Goal: Information Seeking & Learning: Find specific fact

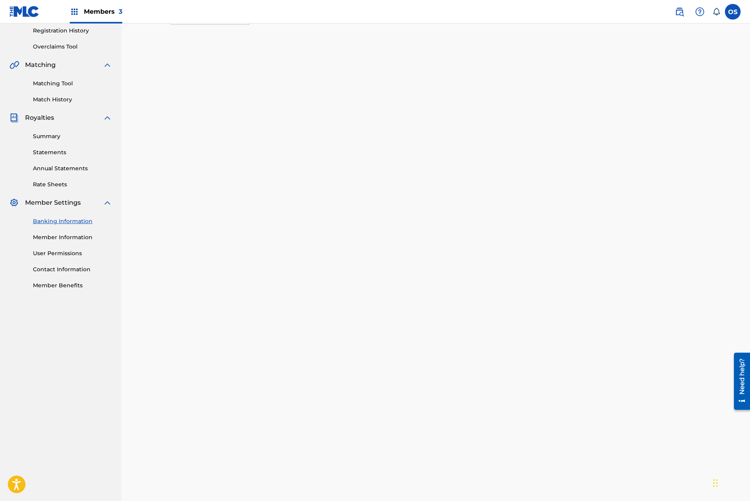
scroll to position [157, 0]
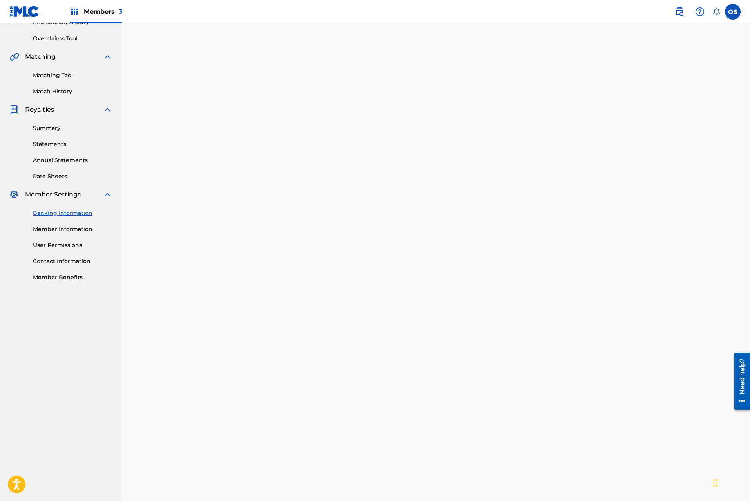
click at [165, 452] on div "Banking and Tax The Banking and Tax tab needs to be fully completed before any …" at bounding box center [435, 345] width 548 height 918
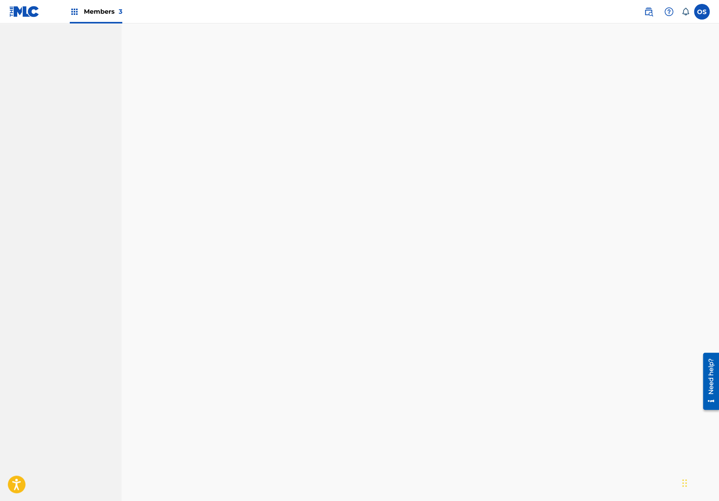
scroll to position [457, 0]
click at [143, 381] on div "Banking and Tax The Banking and Tax tab needs to be fully completed before any …" at bounding box center [419, 35] width 597 height 938
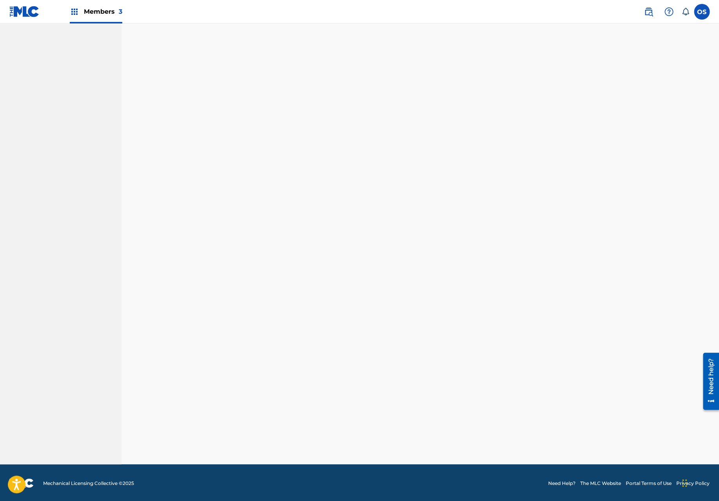
scroll to position [462, 0]
click at [147, 397] on div "Banking and Tax The Banking and Tax tab needs to be fully completed before any …" at bounding box center [420, 22] width 548 height 883
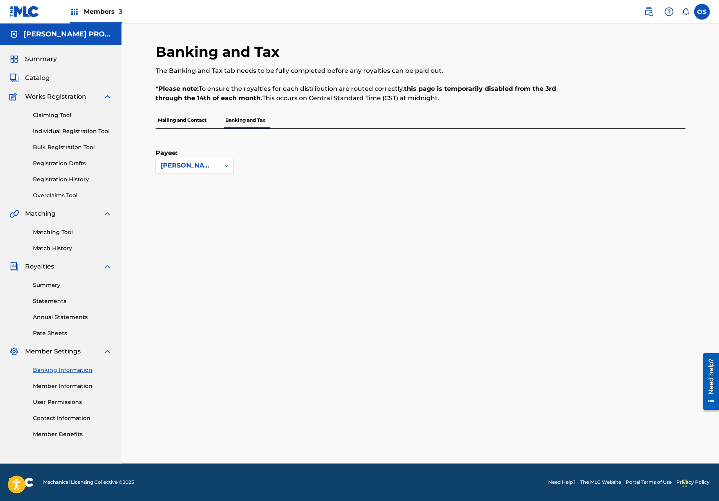
click at [188, 117] on p "Mailing and Contact" at bounding box center [181, 120] width 53 height 16
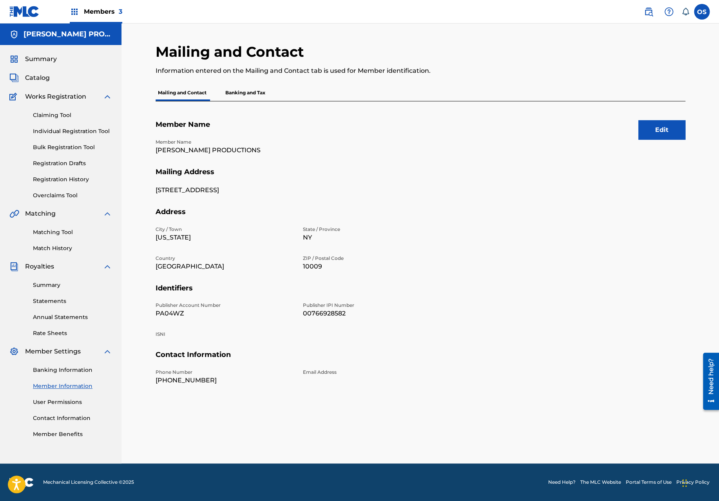
click at [239, 85] on p "Banking and Tax" at bounding box center [245, 93] width 45 height 16
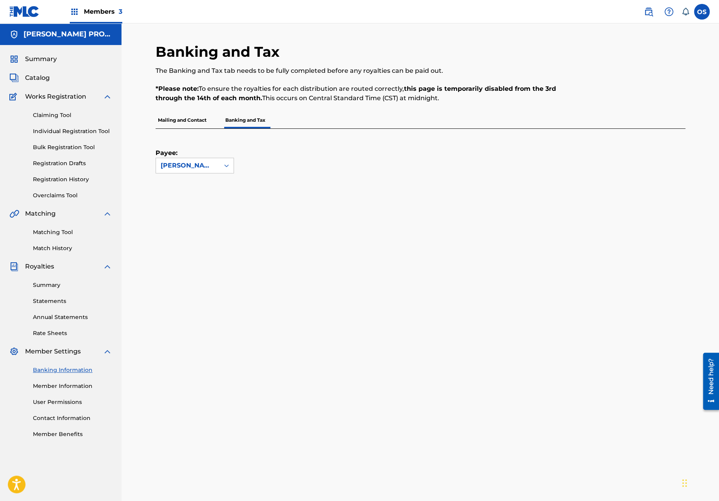
click at [47, 286] on link "Summary" at bounding box center [72, 285] width 79 height 8
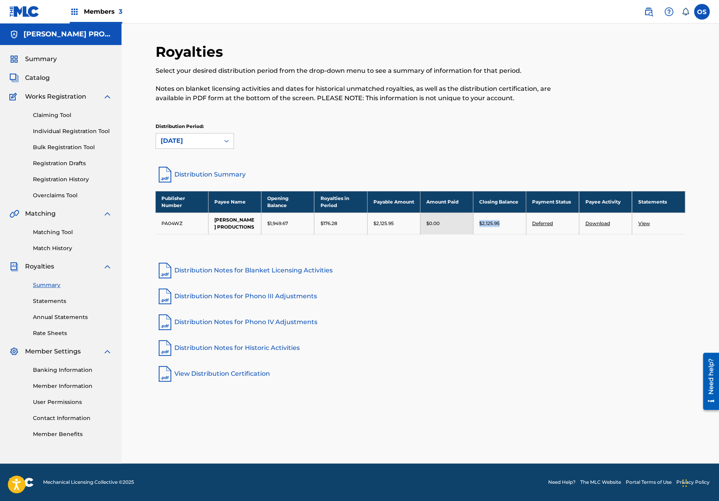
drag, startPoint x: 507, startPoint y: 222, endPoint x: 478, endPoint y: 222, distance: 29.0
click at [478, 222] on td "$2,125.95" at bounding box center [499, 224] width 53 height 22
copy p "$2,125.95"
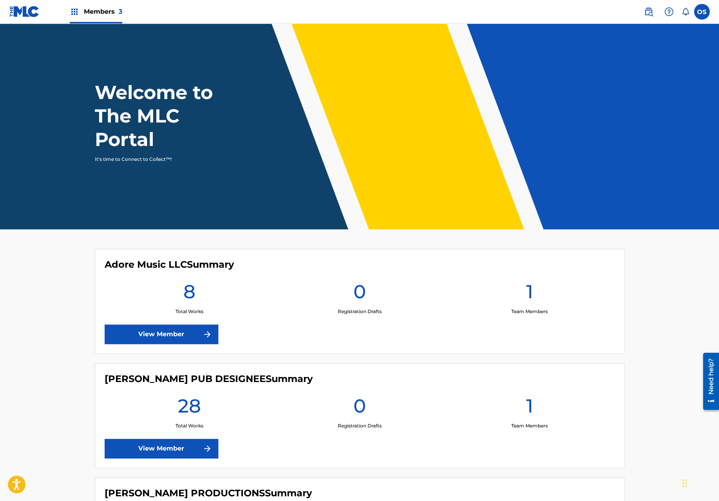
click at [110, 15] on span "Members 3" at bounding box center [103, 11] width 38 height 9
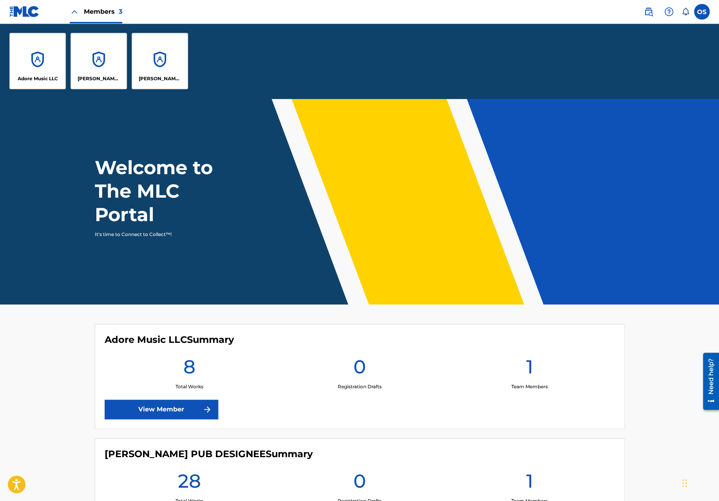
click at [160, 67] on div "[PERSON_NAME] PRODUCTIONS" at bounding box center [160, 61] width 56 height 56
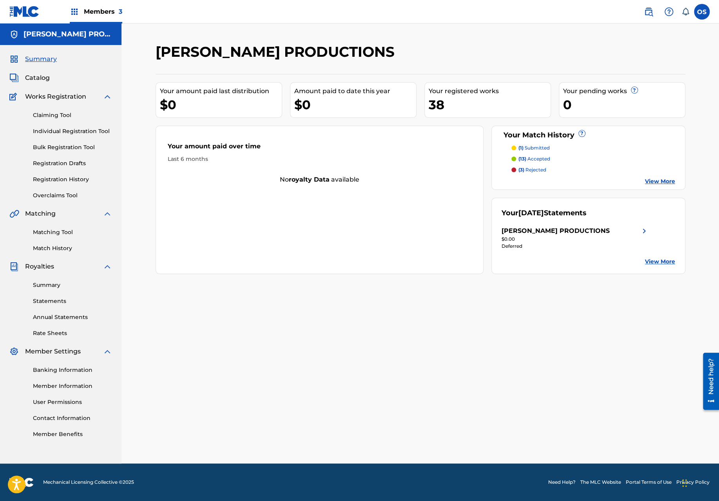
click at [51, 299] on link "Statements" at bounding box center [72, 301] width 79 height 8
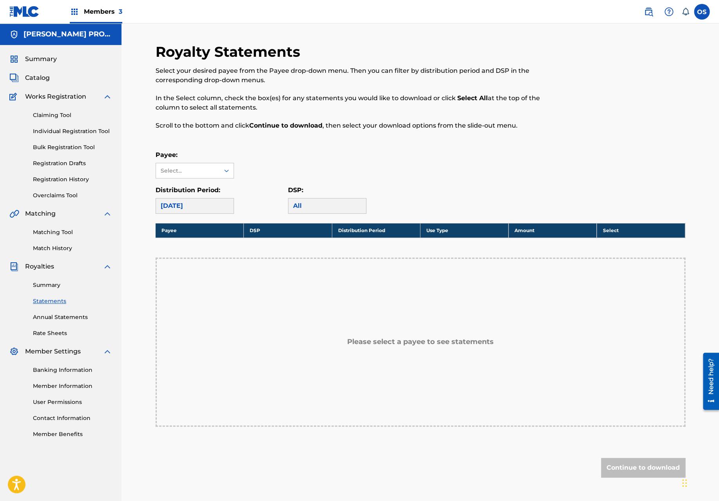
click at [43, 285] on link "Summary" at bounding box center [72, 285] width 79 height 8
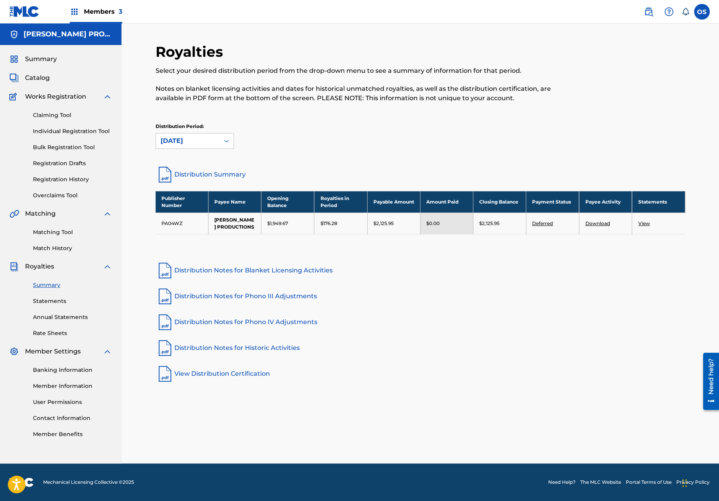
click at [545, 222] on link "Deferred" at bounding box center [542, 224] width 21 height 6
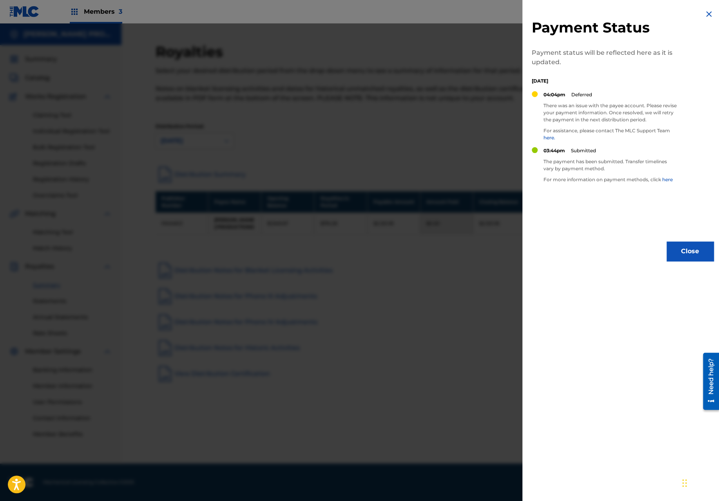
click at [693, 251] on button "Close" at bounding box center [689, 252] width 47 height 20
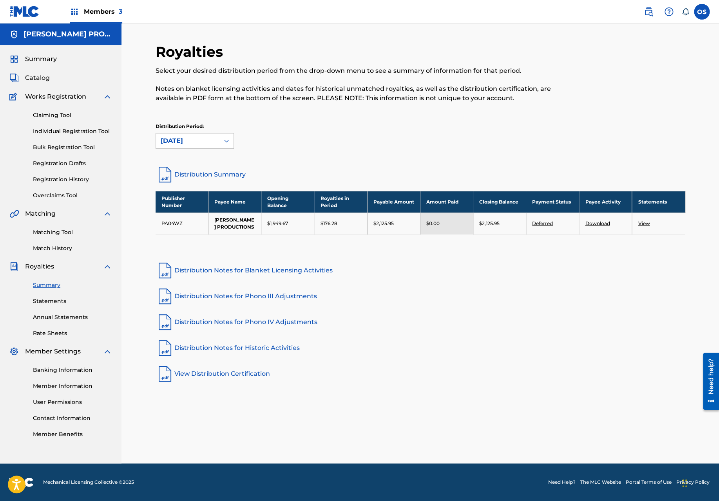
click at [92, 1] on div "Members 3" at bounding box center [96, 11] width 52 height 23
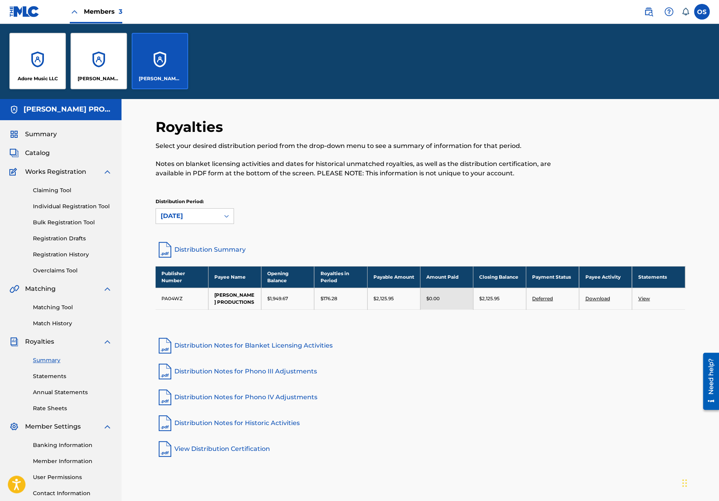
click at [90, 63] on div "SETH VAN GENABEEK PUB DESIGNEE" at bounding box center [98, 61] width 56 height 56
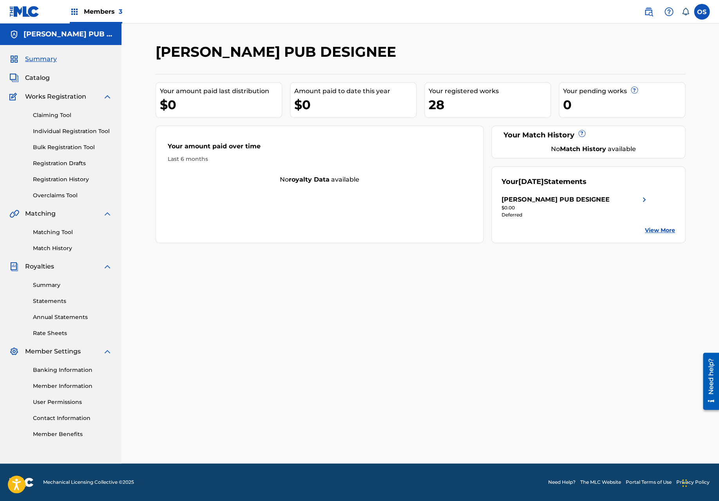
click at [63, 288] on link "Summary" at bounding box center [72, 285] width 79 height 8
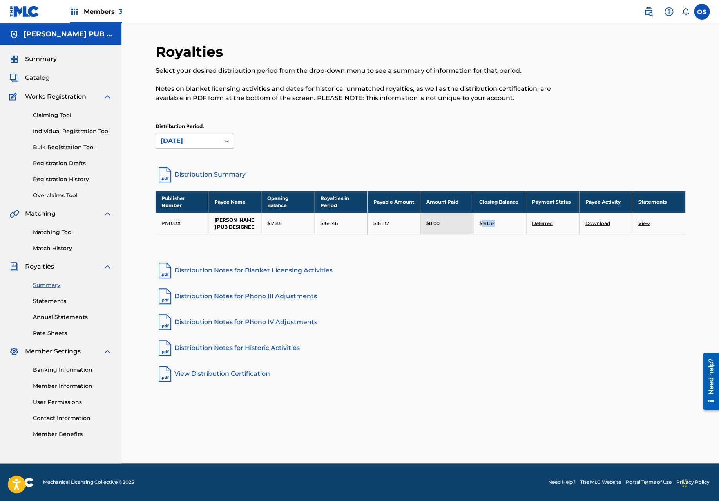
drag, startPoint x: 497, startPoint y: 226, endPoint x: 481, endPoint y: 226, distance: 16.1
click at [481, 226] on div "$181.32" at bounding box center [499, 223] width 41 height 7
copy p "181.32"
click at [95, 16] on span "Members 3" at bounding box center [103, 11] width 38 height 9
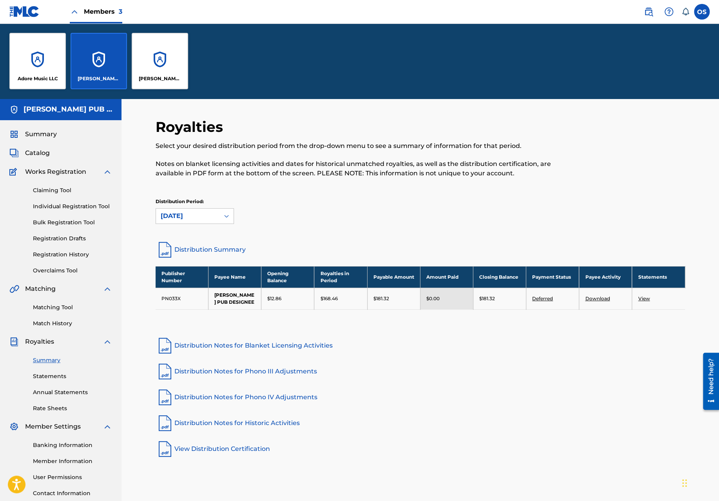
click at [159, 71] on div "[PERSON_NAME] PRODUCTIONS" at bounding box center [160, 61] width 56 height 56
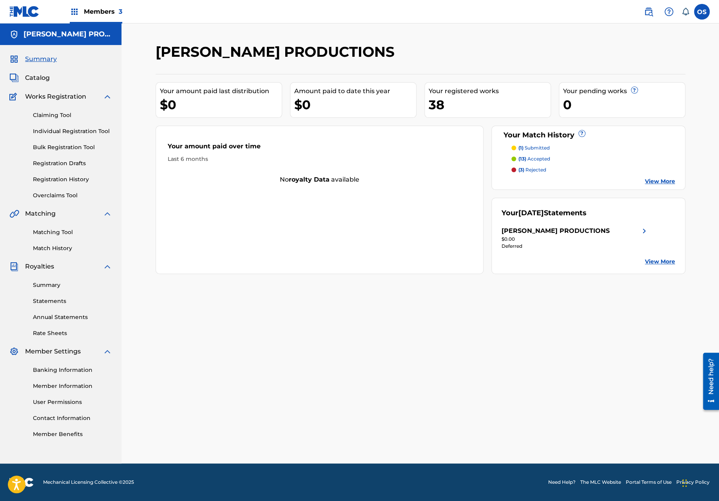
click at [56, 304] on link "Statements" at bounding box center [72, 301] width 79 height 8
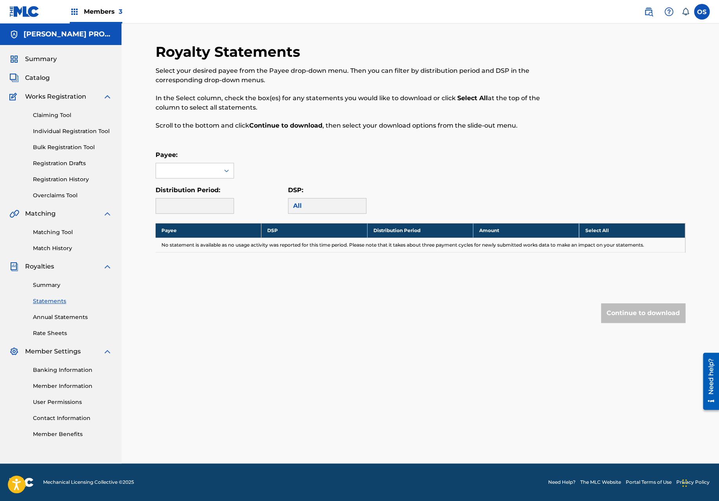
click at [53, 315] on link "Annual Statements" at bounding box center [72, 317] width 79 height 8
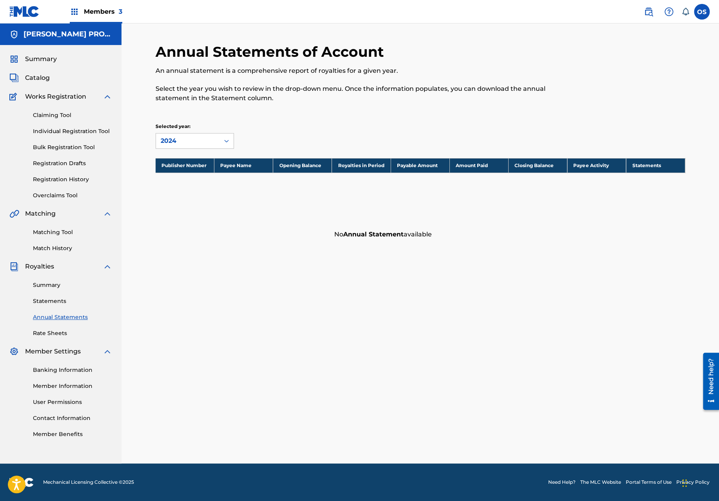
click at [53, 289] on link "Summary" at bounding box center [72, 285] width 79 height 8
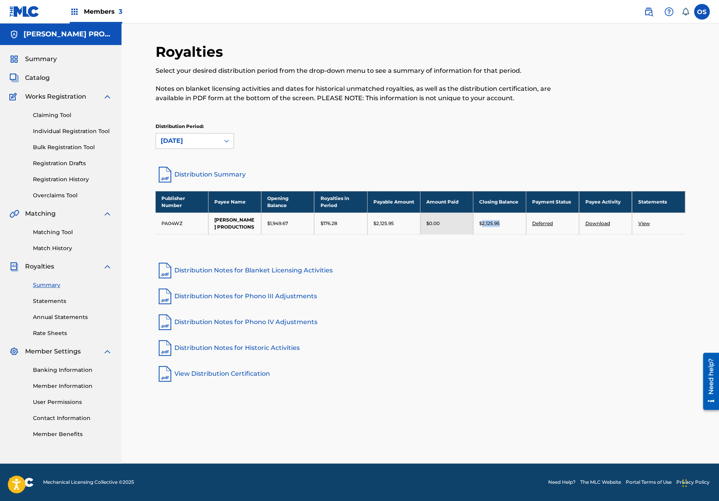
drag, startPoint x: 504, startPoint y: 224, endPoint x: 482, endPoint y: 224, distance: 21.9
click at [482, 224] on div "$2,125.95" at bounding box center [499, 223] width 41 height 7
copy p "2,125.95"
click at [96, 14] on span "Members 3" at bounding box center [103, 11] width 38 height 9
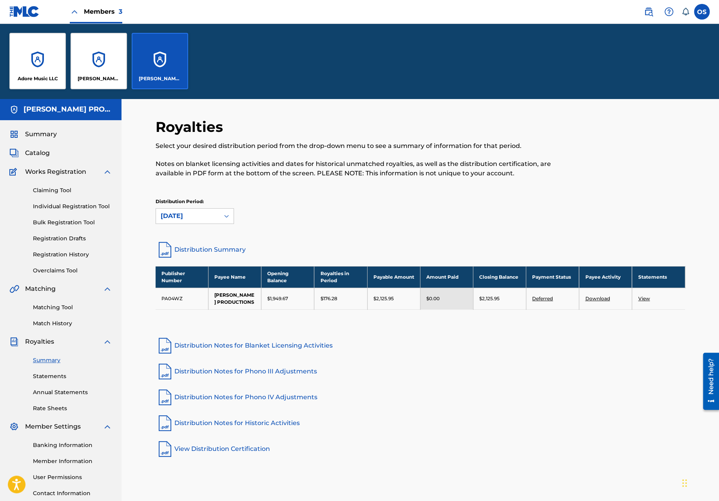
click at [24, 70] on div "Adore Music LLC" at bounding box center [37, 61] width 56 height 56
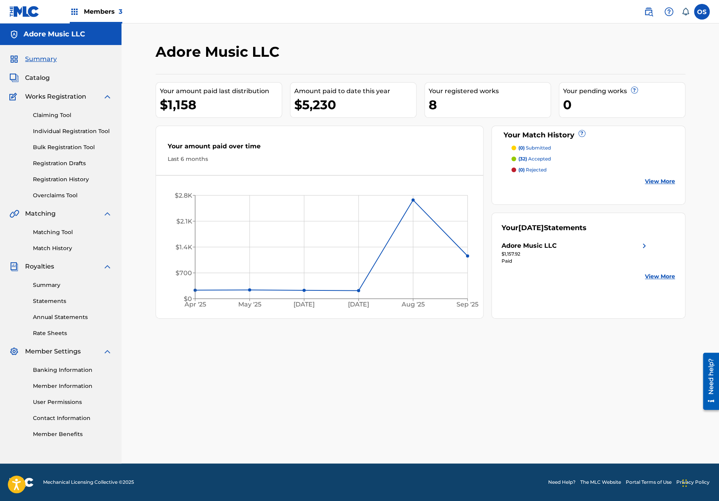
click at [335, 163] on div "Last 6 months" at bounding box center [320, 159] width 304 height 8
drag, startPoint x: 338, startPoint y: 105, endPoint x: 301, endPoint y: 105, distance: 37.6
click at [301, 105] on div "$5,230" at bounding box center [355, 105] width 122 height 18
copy div "5,230"
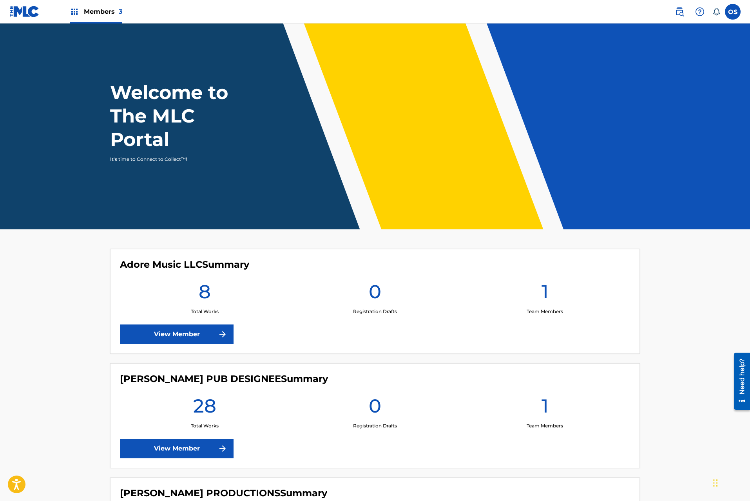
click at [82, 12] on div "Members 3" at bounding box center [96, 11] width 52 height 23
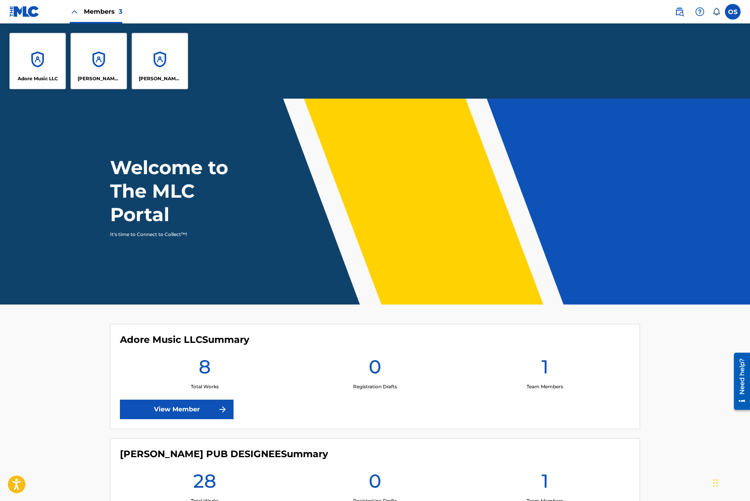
click at [42, 63] on div "Adore Music LLC" at bounding box center [37, 61] width 56 height 56
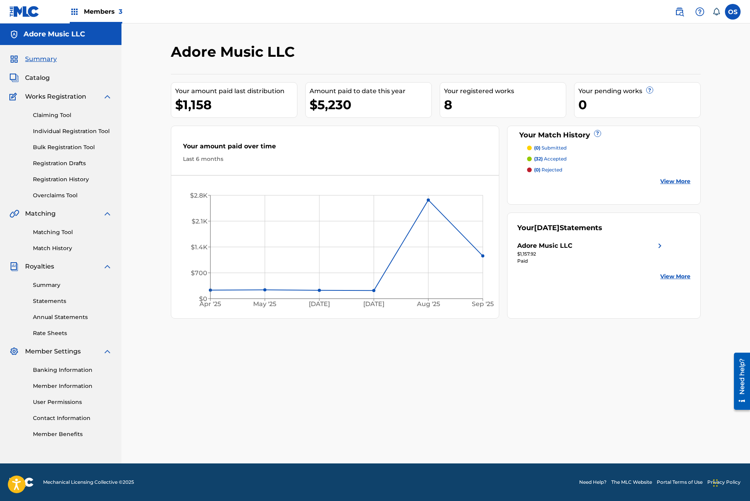
click at [54, 320] on link "Annual Statements" at bounding box center [72, 317] width 79 height 8
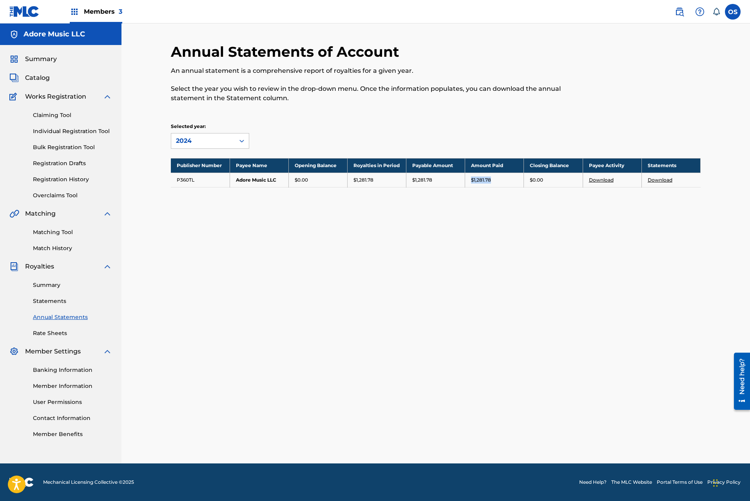
drag, startPoint x: 497, startPoint y: 177, endPoint x: 471, endPoint y: 180, distance: 26.0
click at [471, 180] on td "$1,281.78" at bounding box center [494, 180] width 59 height 14
copy p "$1,281.78"
click at [53, 35] on h5 "Adore Music LLC" at bounding box center [53, 34] width 61 height 9
click at [222, 147] on div "2024" at bounding box center [202, 141] width 63 height 15
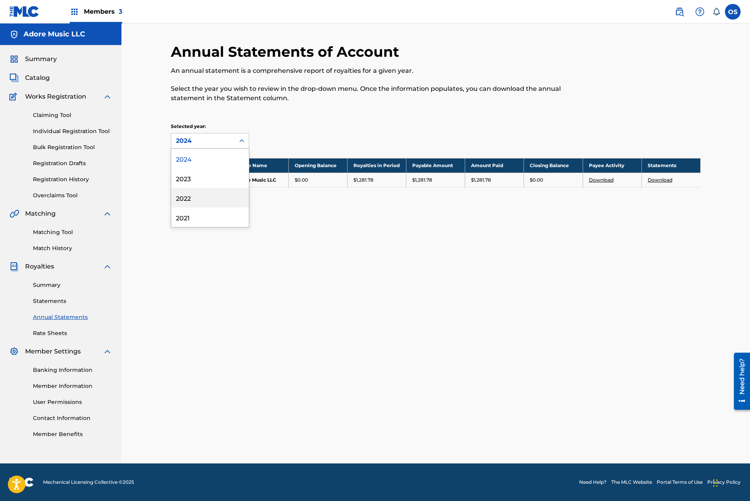
click at [322, 235] on div "Annual Statements of Account An annual statement is a comprehensive report of r…" at bounding box center [435, 253] width 548 height 421
click at [52, 287] on link "Summary" at bounding box center [72, 285] width 79 height 8
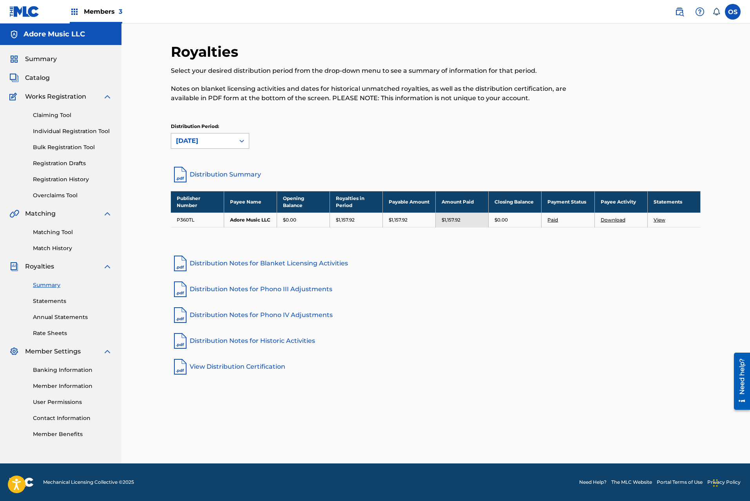
click at [236, 139] on div at bounding box center [242, 141] width 14 height 14
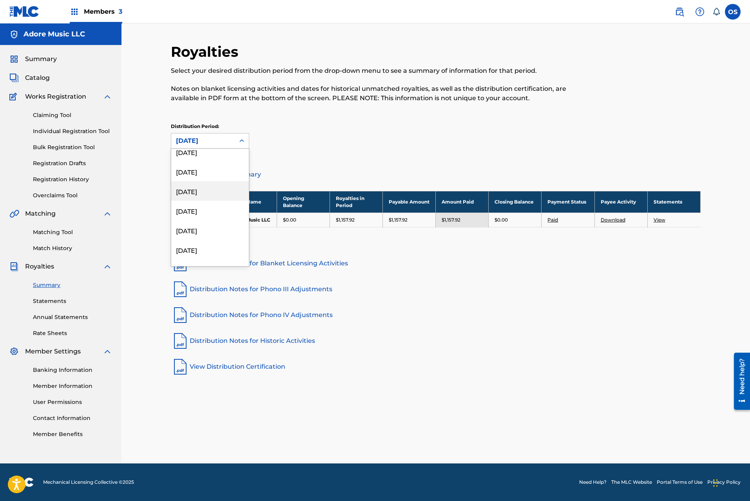
scroll to position [223, 0]
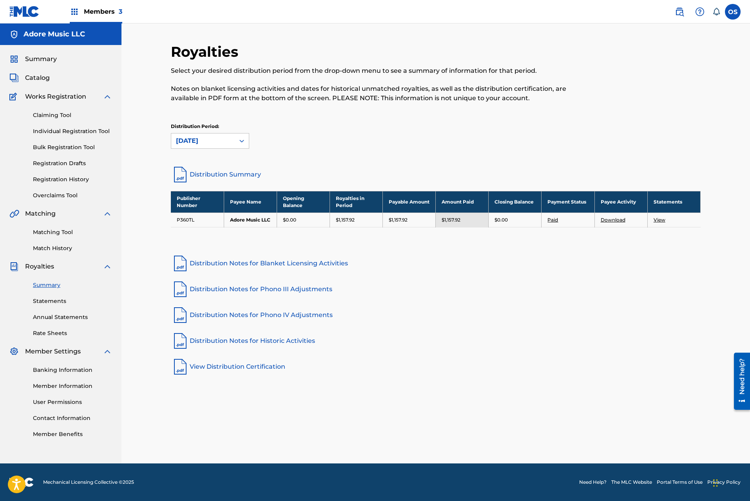
click at [314, 160] on div "Royalties Select your desired distribution period from the drop-down menu to se…" at bounding box center [436, 104] width 530 height 122
click at [228, 177] on link "Distribution Summary" at bounding box center [436, 174] width 530 height 19
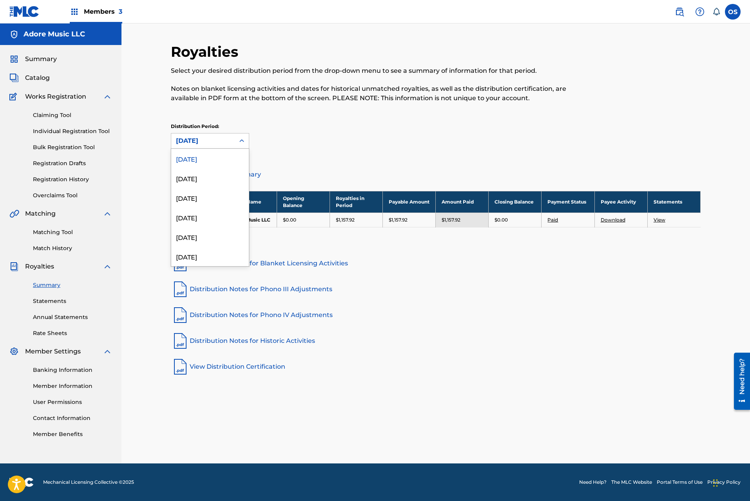
click at [225, 136] on div "[DATE]" at bounding box center [203, 140] width 54 height 9
click at [202, 232] on div "April 2024" at bounding box center [210, 226] width 78 height 20
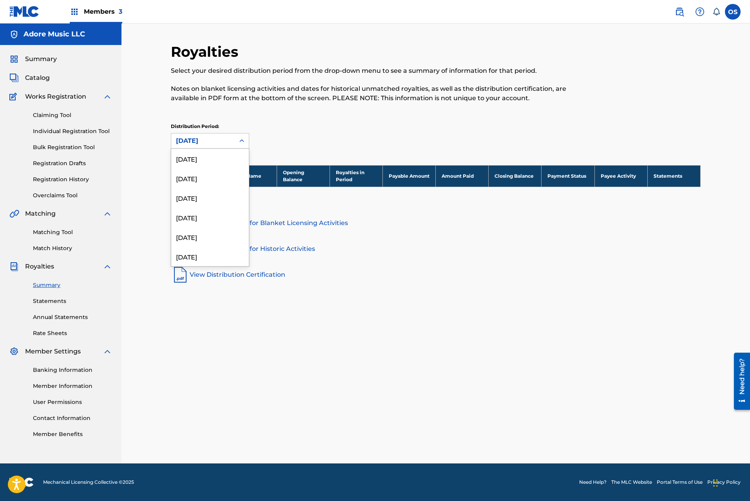
click at [228, 142] on div "April 2024" at bounding box center [203, 140] width 54 height 9
click at [199, 227] on div "May 2024" at bounding box center [210, 231] width 78 height 20
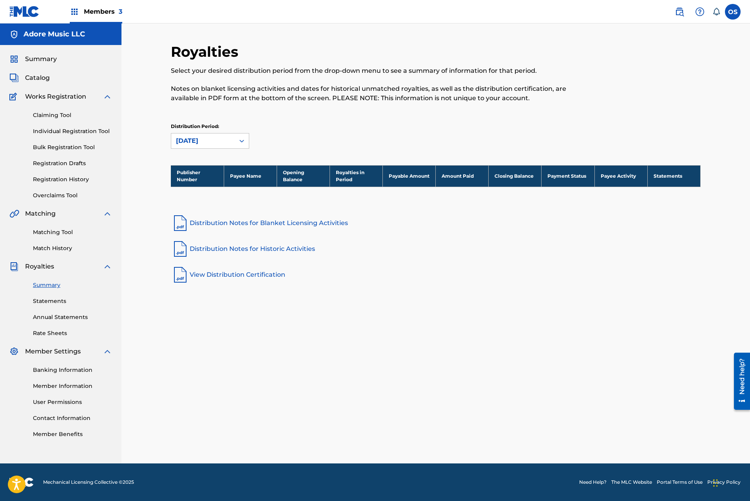
click at [211, 144] on div "May 2024" at bounding box center [203, 140] width 54 height 9
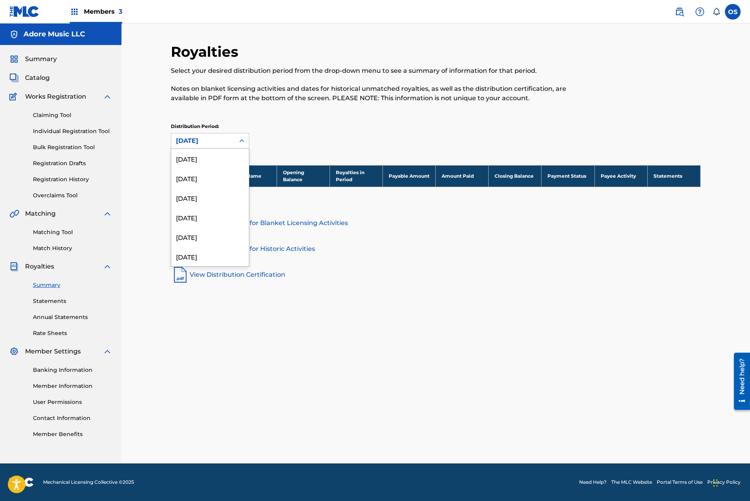
scroll to position [222, 0]
click at [201, 225] on div "June 2024" at bounding box center [210, 231] width 78 height 20
click at [213, 145] on div "June 2024" at bounding box center [203, 140] width 54 height 9
click at [203, 231] on div "July 2024" at bounding box center [210, 231] width 78 height 20
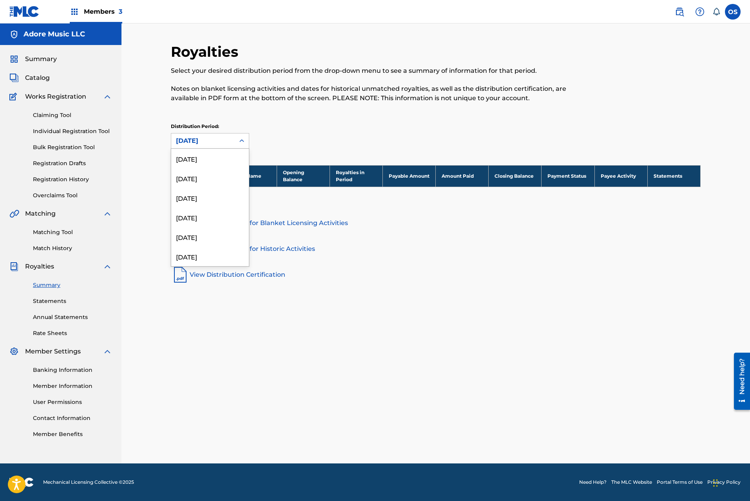
click at [215, 144] on div "July 2024" at bounding box center [203, 140] width 54 height 9
click at [204, 231] on div "August 2024" at bounding box center [210, 231] width 78 height 20
click at [217, 145] on div "August 2024" at bounding box center [203, 140] width 54 height 9
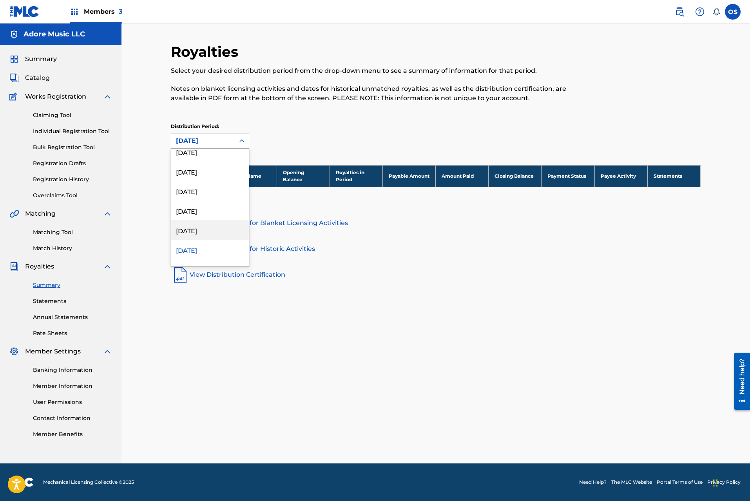
click at [205, 232] on div "September 2024" at bounding box center [210, 231] width 78 height 20
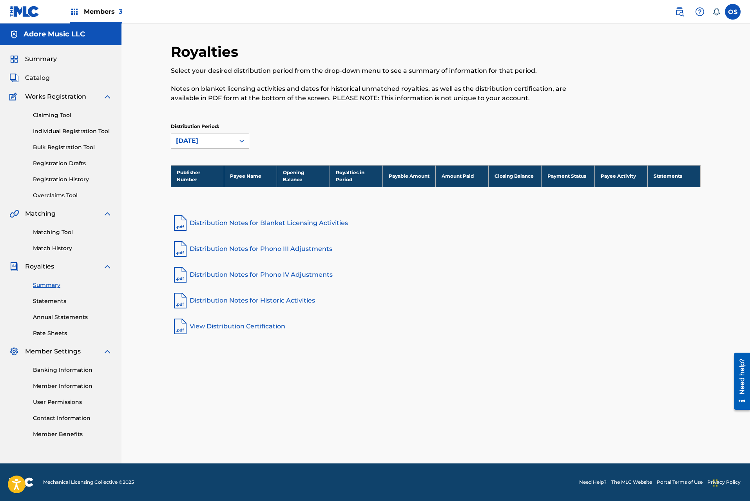
click at [222, 143] on div "September 2024" at bounding box center [203, 140] width 54 height 9
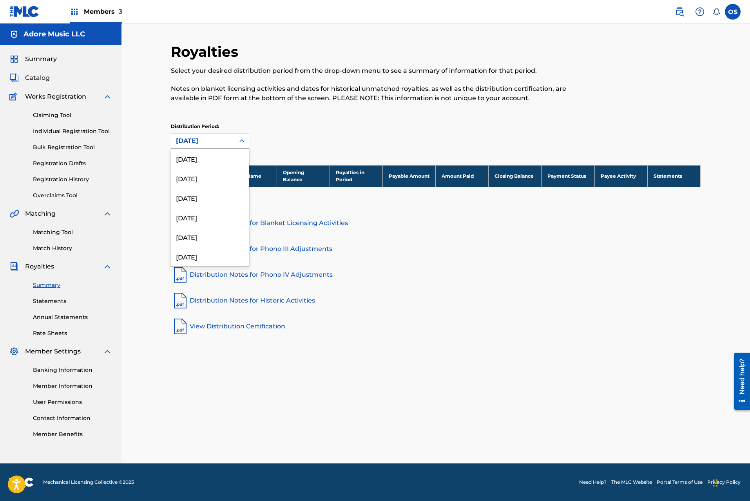
scroll to position [143, 0]
click at [211, 232] on div "October 2024" at bounding box center [210, 231] width 78 height 20
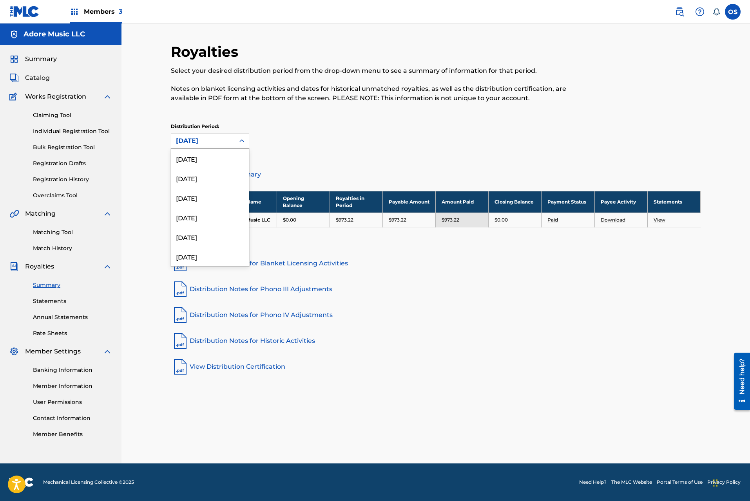
click at [214, 144] on div "October 2024" at bounding box center [203, 140] width 54 height 9
click at [199, 250] on div "September 2024" at bounding box center [210, 249] width 78 height 20
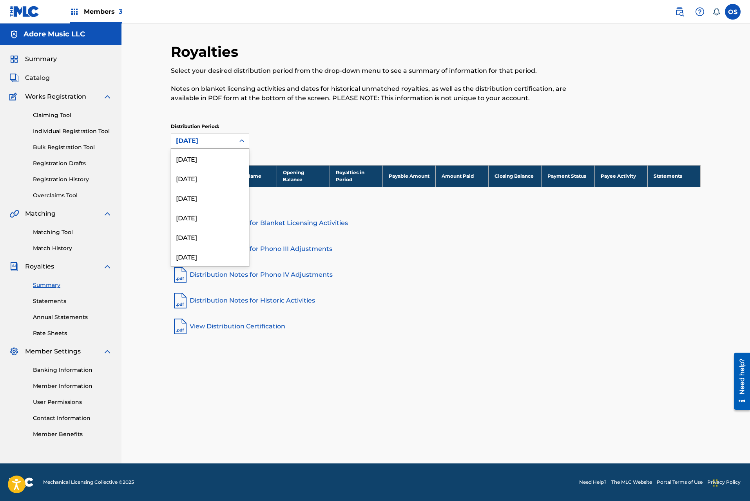
click at [222, 139] on div "September 2024" at bounding box center [203, 140] width 54 height 9
click at [206, 231] on div "October 2024" at bounding box center [210, 231] width 78 height 20
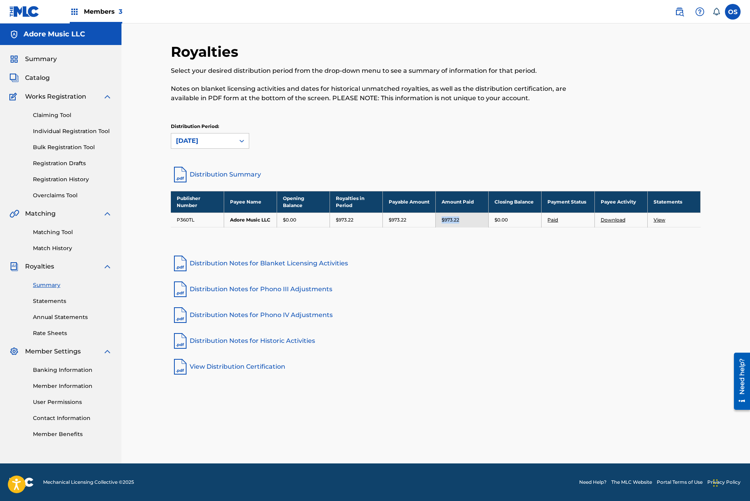
drag, startPoint x: 463, startPoint y: 224, endPoint x: 441, endPoint y: 224, distance: 21.5
click at [441, 224] on td "$973.22" at bounding box center [462, 220] width 53 height 14
copy p "$973.22"
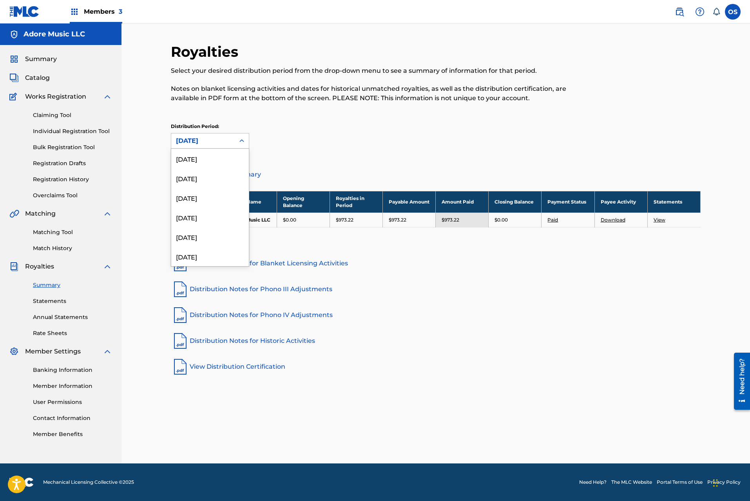
click at [226, 143] on div "October 2024" at bounding box center [203, 140] width 54 height 9
click at [207, 233] on div "November 2024" at bounding box center [210, 231] width 78 height 20
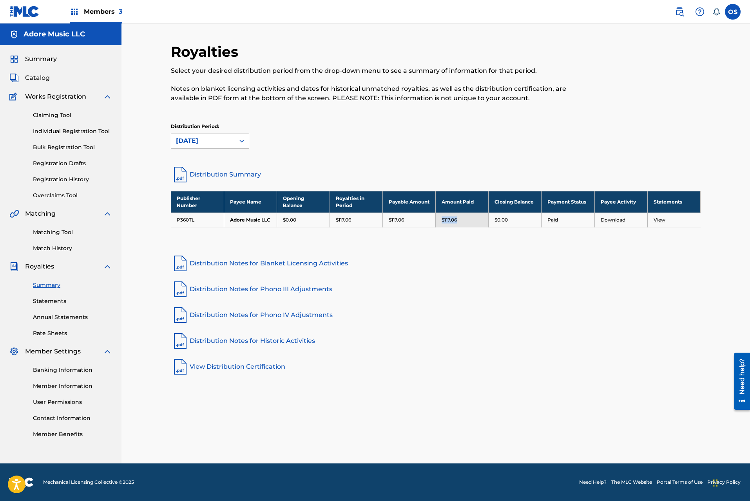
drag, startPoint x: 460, startPoint y: 223, endPoint x: 436, endPoint y: 225, distance: 23.6
click at [436, 225] on td "$117.06" at bounding box center [462, 220] width 53 height 14
copy p "$117.06"
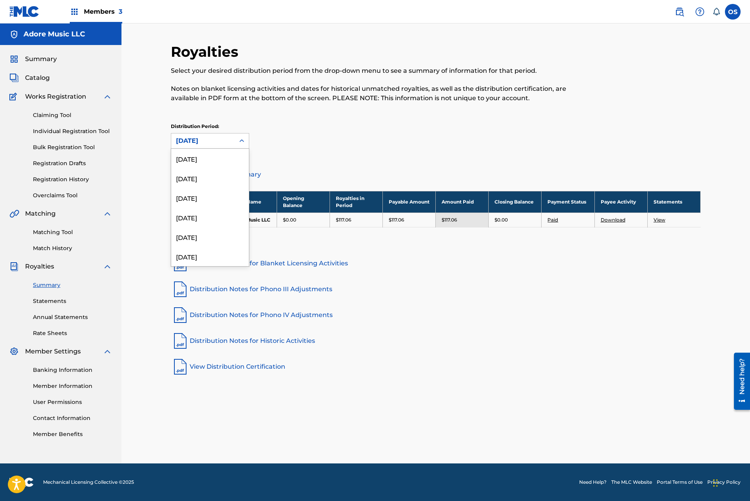
scroll to position [105, 0]
click at [208, 145] on div "November 2024" at bounding box center [202, 141] width 63 height 15
click at [208, 228] on div "December 2024" at bounding box center [210, 231] width 78 height 20
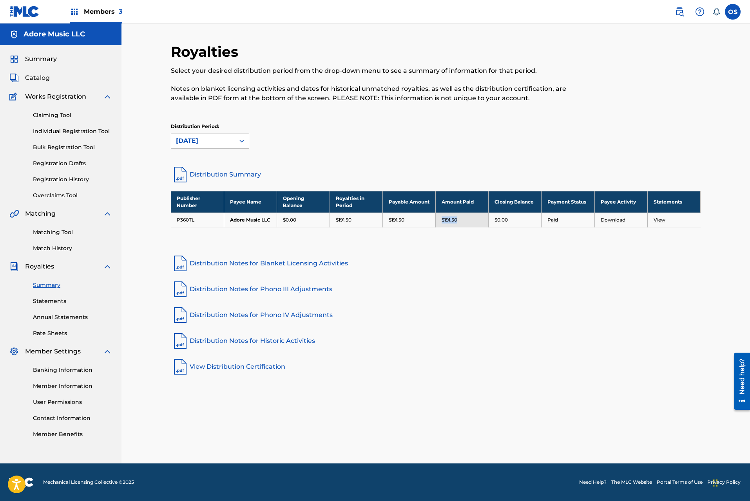
drag, startPoint x: 464, startPoint y: 225, endPoint x: 442, endPoint y: 225, distance: 21.9
click at [442, 224] on div "$191.50" at bounding box center [461, 220] width 41 height 7
copy p "$191.50"
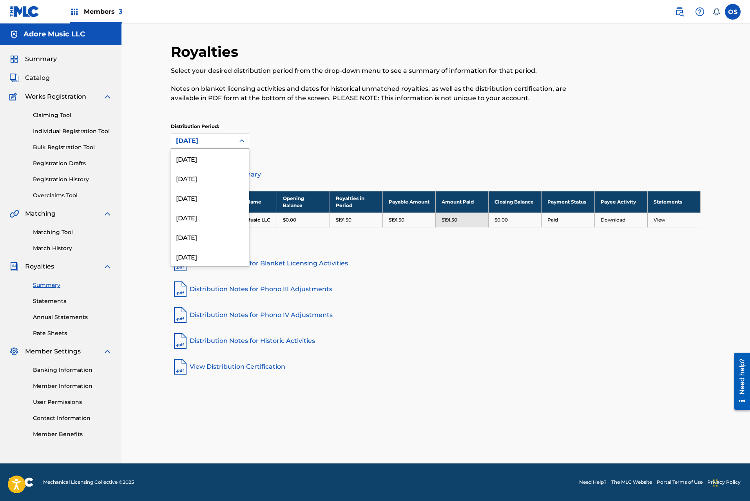
click at [210, 144] on div "December 2024" at bounding box center [203, 140] width 54 height 9
click at [206, 230] on div "January 2025" at bounding box center [210, 231] width 78 height 20
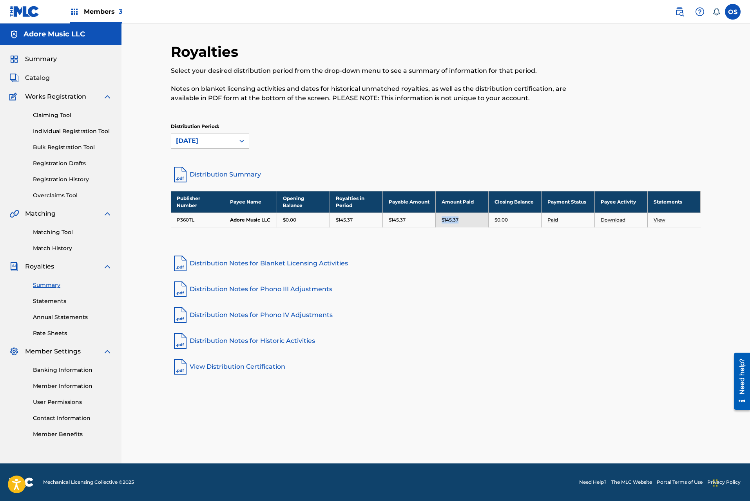
drag, startPoint x: 472, startPoint y: 223, endPoint x: 442, endPoint y: 223, distance: 29.8
click at [442, 223] on div "$145.37" at bounding box center [461, 220] width 41 height 7
copy p "$145.37"
click at [218, 139] on div "January 2025" at bounding box center [203, 140] width 54 height 9
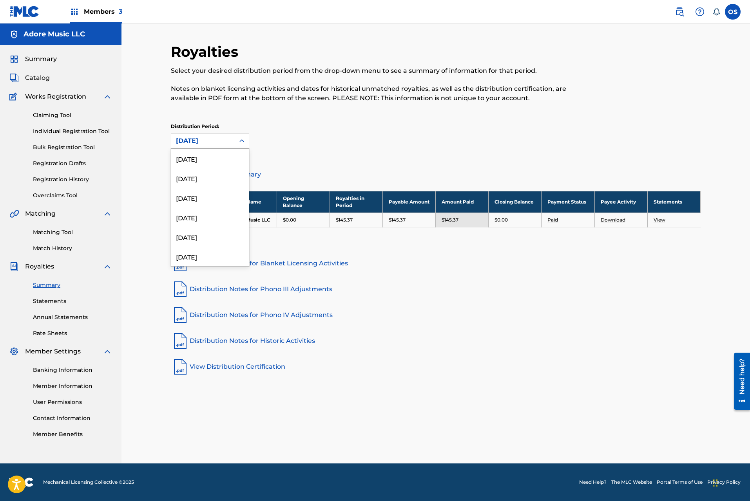
scroll to position [65, 0]
click at [204, 233] on div "February 2025" at bounding box center [210, 231] width 78 height 20
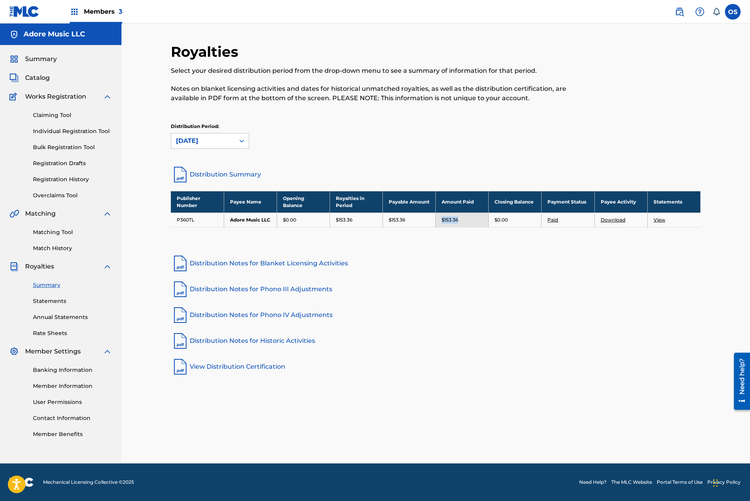
drag, startPoint x: 468, startPoint y: 222, endPoint x: 440, endPoint y: 223, distance: 27.4
click at [440, 223] on td "$153.36" at bounding box center [462, 220] width 53 height 14
copy p "$153.36"
click at [225, 144] on div "February 2025" at bounding box center [203, 140] width 54 height 9
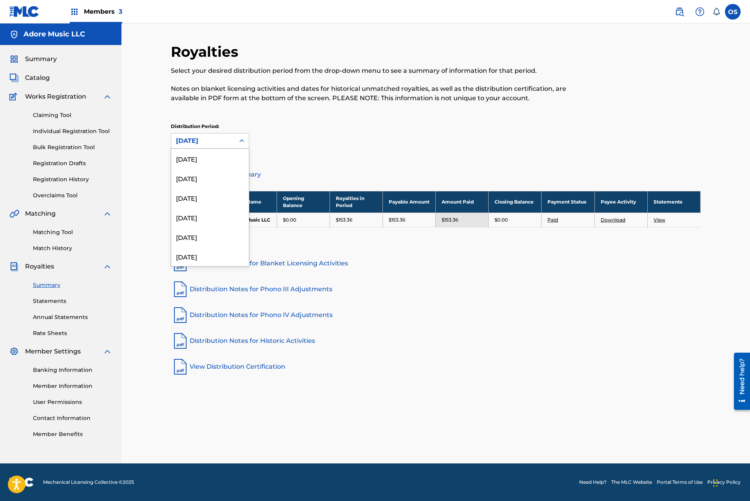
scroll to position [46, 0]
click at [206, 230] on div "March 2025" at bounding box center [210, 231] width 78 height 20
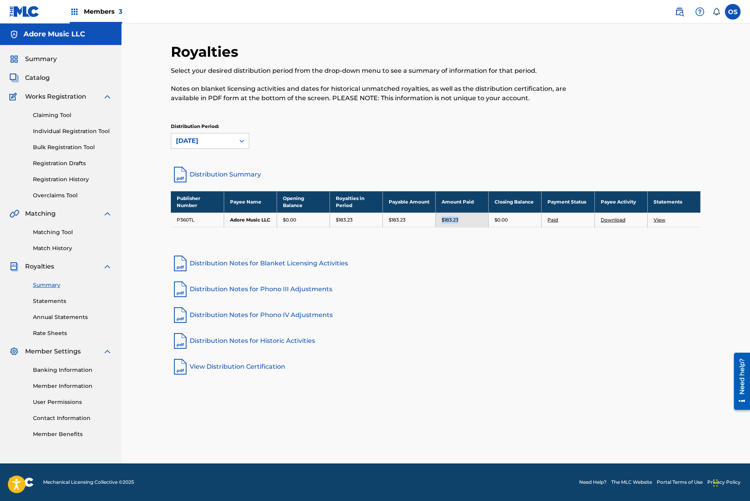
drag, startPoint x: 464, startPoint y: 224, endPoint x: 440, endPoint y: 224, distance: 23.9
click at [440, 224] on td "$183.23" at bounding box center [462, 220] width 53 height 14
copy p "$183.23"
click at [224, 149] on div "Distribution Period: March 2025" at bounding box center [436, 139] width 530 height 33
click at [217, 141] on div "March 2025" at bounding box center [203, 140] width 54 height 9
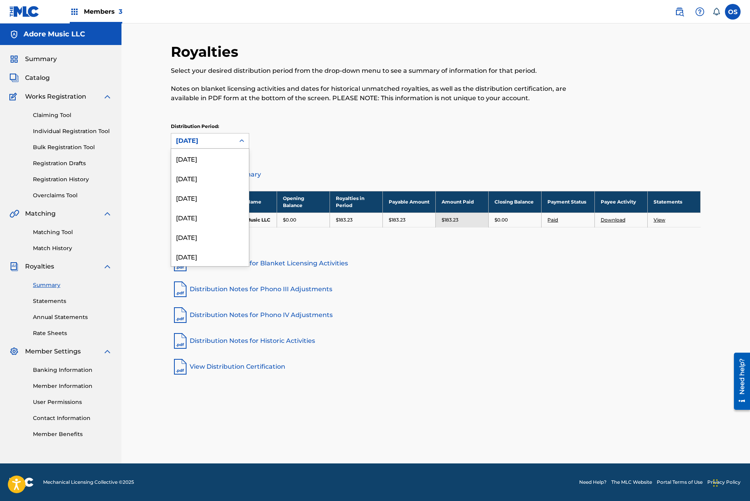
scroll to position [26, 0]
click at [204, 230] on div "April 2025" at bounding box center [210, 231] width 78 height 20
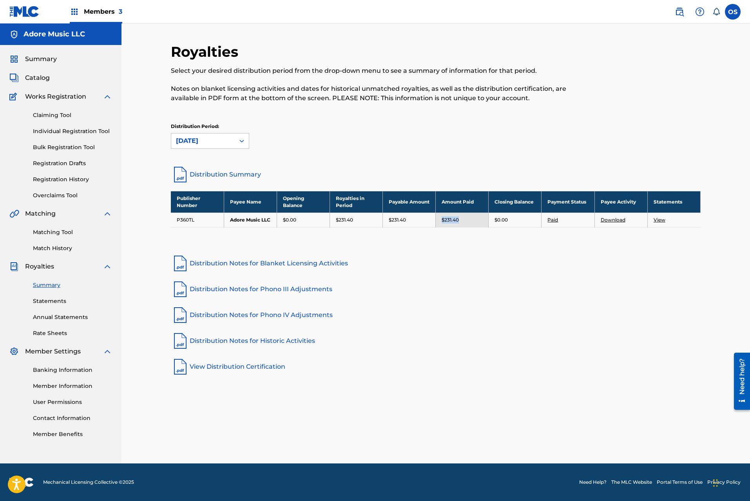
drag, startPoint x: 464, startPoint y: 224, endPoint x: 439, endPoint y: 224, distance: 24.3
click at [439, 224] on td "$231.40" at bounding box center [462, 220] width 53 height 14
copy p "$231.40"
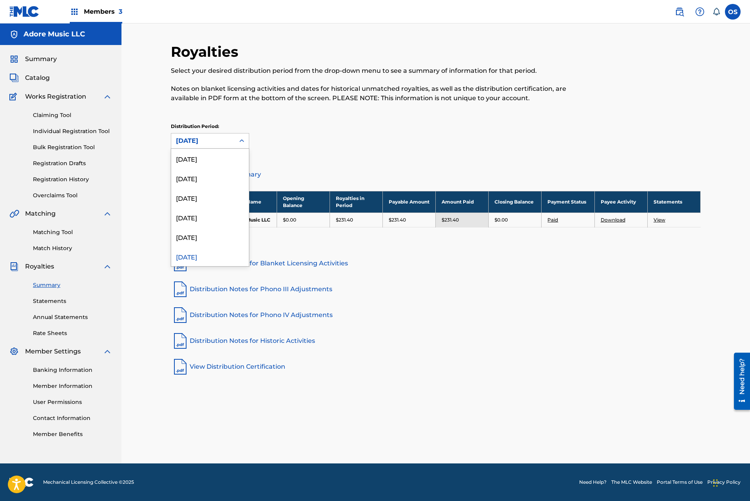
click at [200, 143] on div "April 2025" at bounding box center [203, 140] width 54 height 9
click at [200, 230] on div "May 2025" at bounding box center [210, 231] width 78 height 20
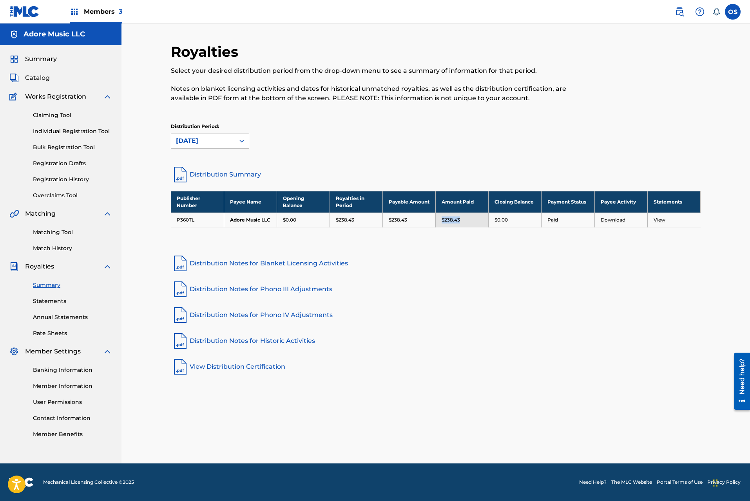
drag, startPoint x: 462, startPoint y: 226, endPoint x: 442, endPoint y: 226, distance: 20.0
click at [442, 224] on div "$238.43" at bounding box center [461, 220] width 41 height 7
copy p "$238.43"
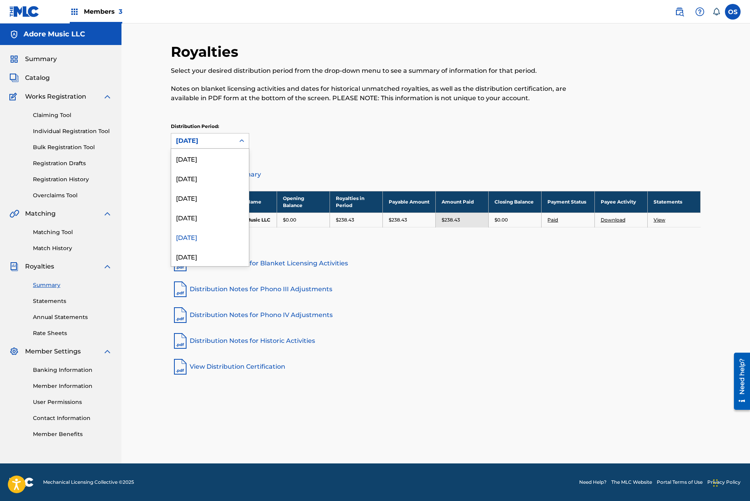
click at [204, 136] on div "May 2025" at bounding box center [202, 141] width 63 height 15
drag, startPoint x: 196, startPoint y: 233, endPoint x: 196, endPoint y: 219, distance: 14.1
click at [196, 219] on div "September 2025 August 2025 July 2025 June 2025 May 2025 April 2025 March 2025 F…" at bounding box center [210, 207] width 78 height 117
click at [196, 219] on div "June 2025" at bounding box center [210, 218] width 78 height 20
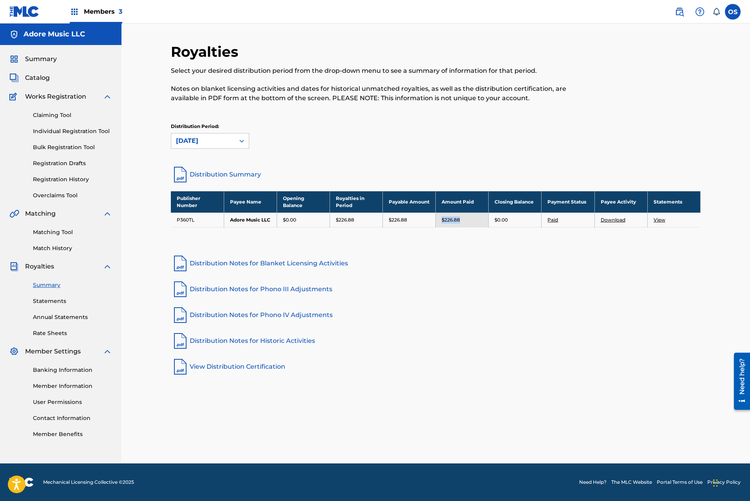
drag, startPoint x: 465, startPoint y: 224, endPoint x: 441, endPoint y: 224, distance: 23.9
click at [441, 224] on td "$226.88" at bounding box center [462, 220] width 53 height 14
copy p "$226.88"
click at [197, 143] on div "June 2025" at bounding box center [203, 140] width 54 height 9
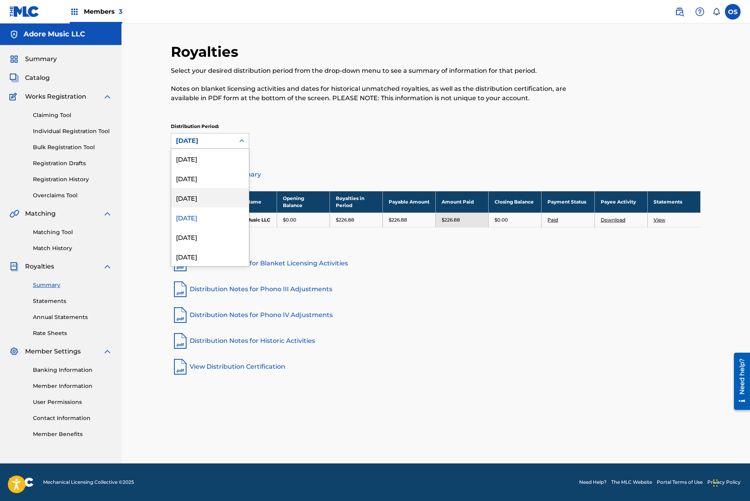
click at [196, 206] on div "July 2025" at bounding box center [210, 198] width 78 height 20
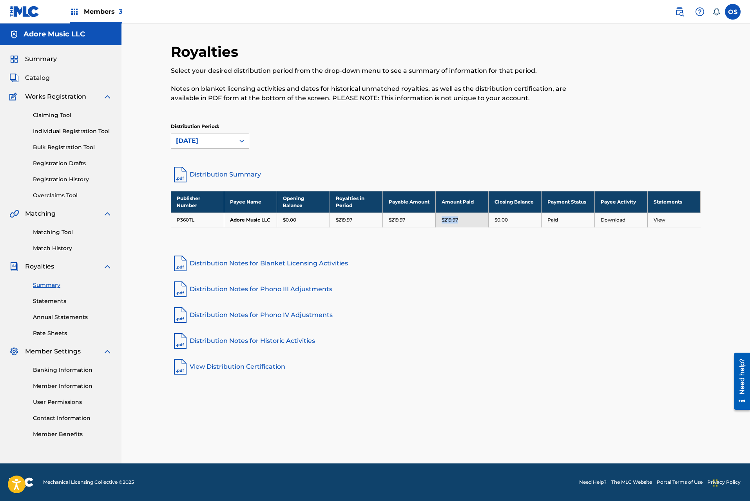
drag, startPoint x: 460, startPoint y: 226, endPoint x: 440, endPoint y: 226, distance: 20.0
click at [440, 226] on td "$219.97" at bounding box center [462, 220] width 53 height 14
click at [219, 143] on div "July 2025" at bounding box center [203, 140] width 54 height 9
click at [201, 181] on div "August 2025" at bounding box center [210, 178] width 78 height 20
drag, startPoint x: 472, startPoint y: 221, endPoint x: 440, endPoint y: 222, distance: 31.3
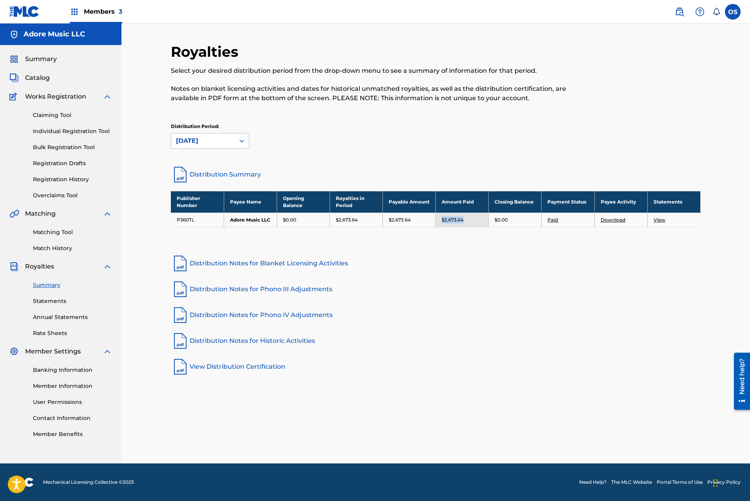
click at [440, 222] on td "$2,673.64" at bounding box center [462, 220] width 53 height 14
click at [221, 145] on div "August 2025" at bounding box center [203, 140] width 54 height 9
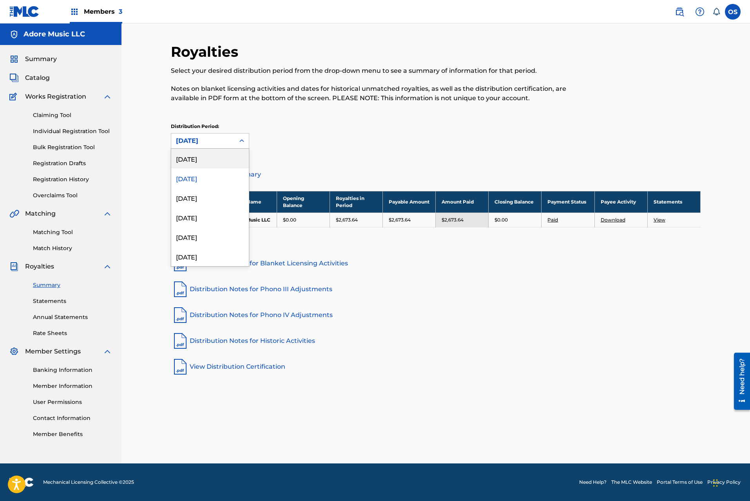
click at [210, 161] on div "[DATE]" at bounding box center [210, 159] width 78 height 20
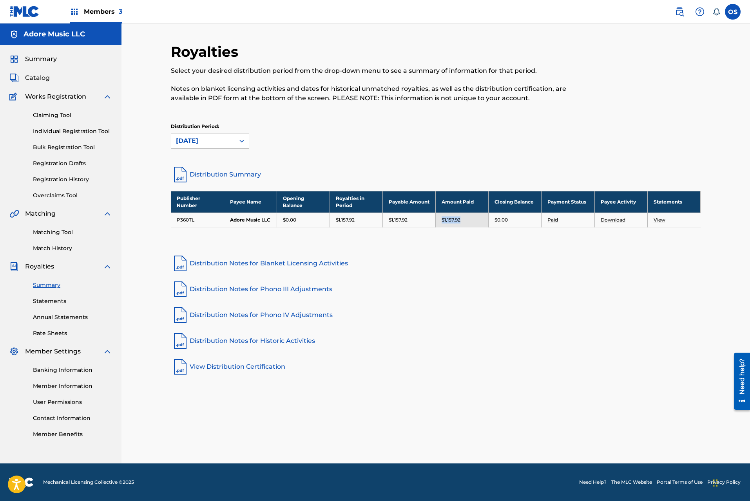
drag, startPoint x: 461, startPoint y: 223, endPoint x: 440, endPoint y: 224, distance: 21.2
click at [440, 224] on td "$1,157.92" at bounding box center [462, 220] width 53 height 14
